Goal: Transaction & Acquisition: Purchase product/service

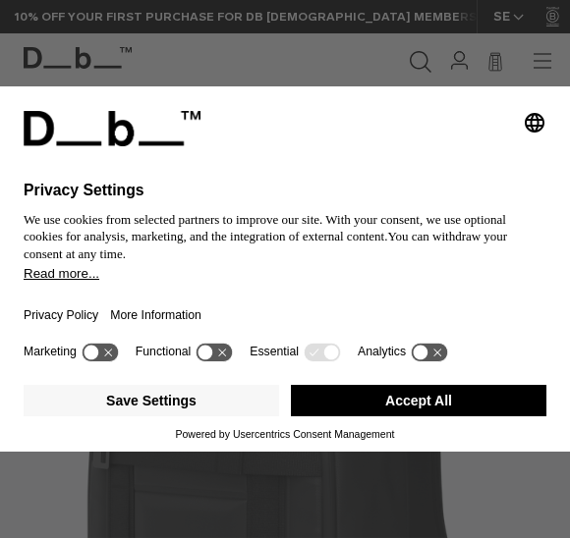
click at [449, 400] on button "Accept All" at bounding box center [418, 400] width 255 height 31
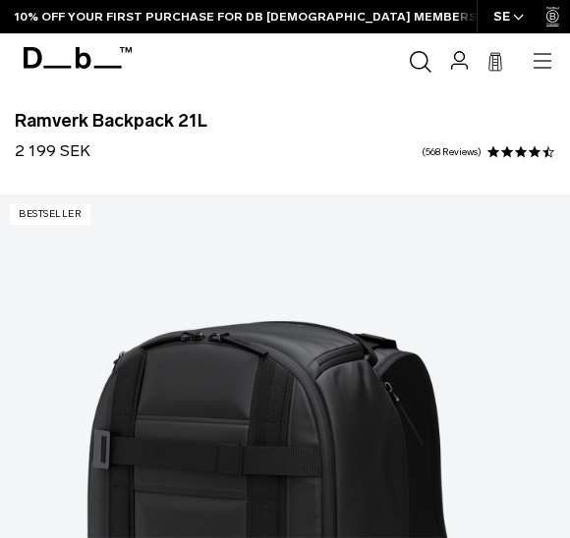
scroll to position [95, 0]
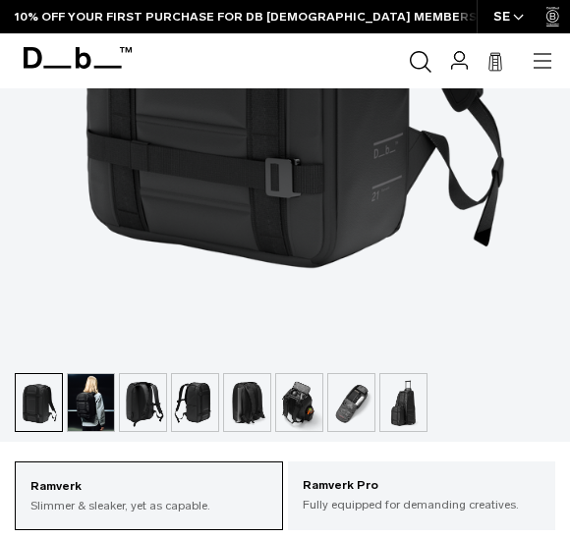
scroll to position [552, 0]
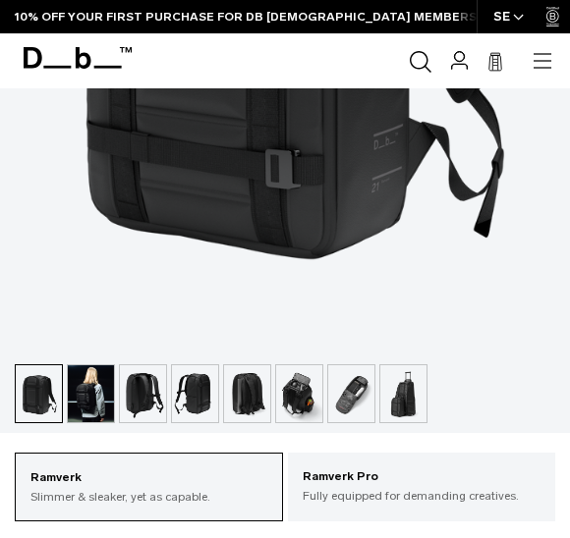
click at [418, 388] on img "button" at bounding box center [403, 393] width 46 height 57
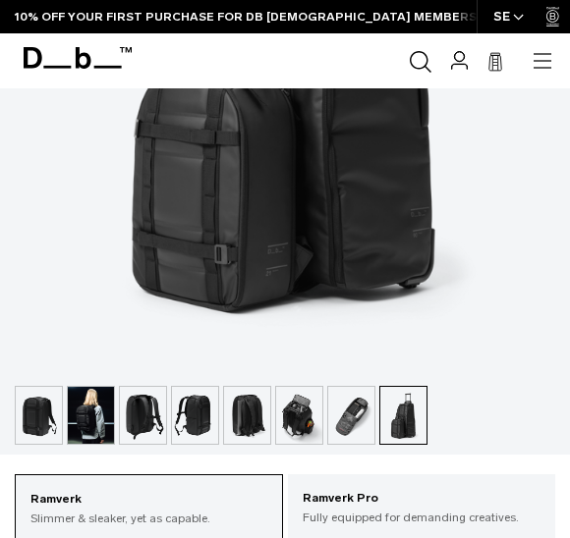
scroll to position [564, 0]
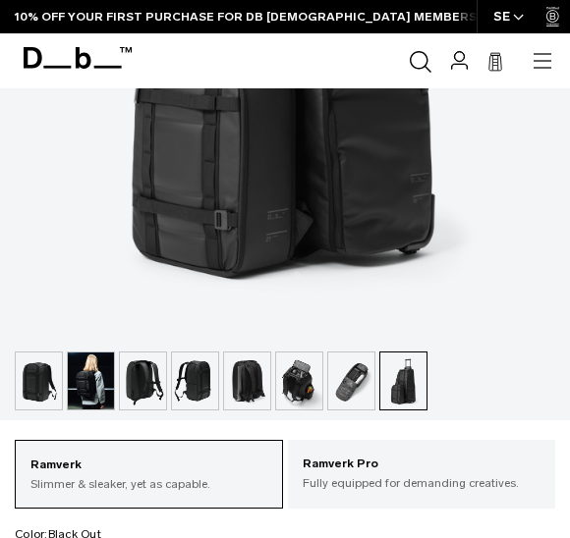
click at [307, 379] on img "button" at bounding box center [299, 381] width 46 height 57
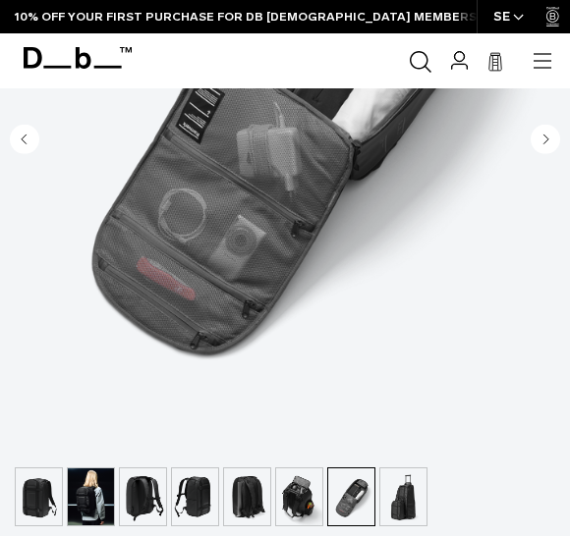
scroll to position [474, 0]
